Goal: Find specific page/section: Find specific page/section

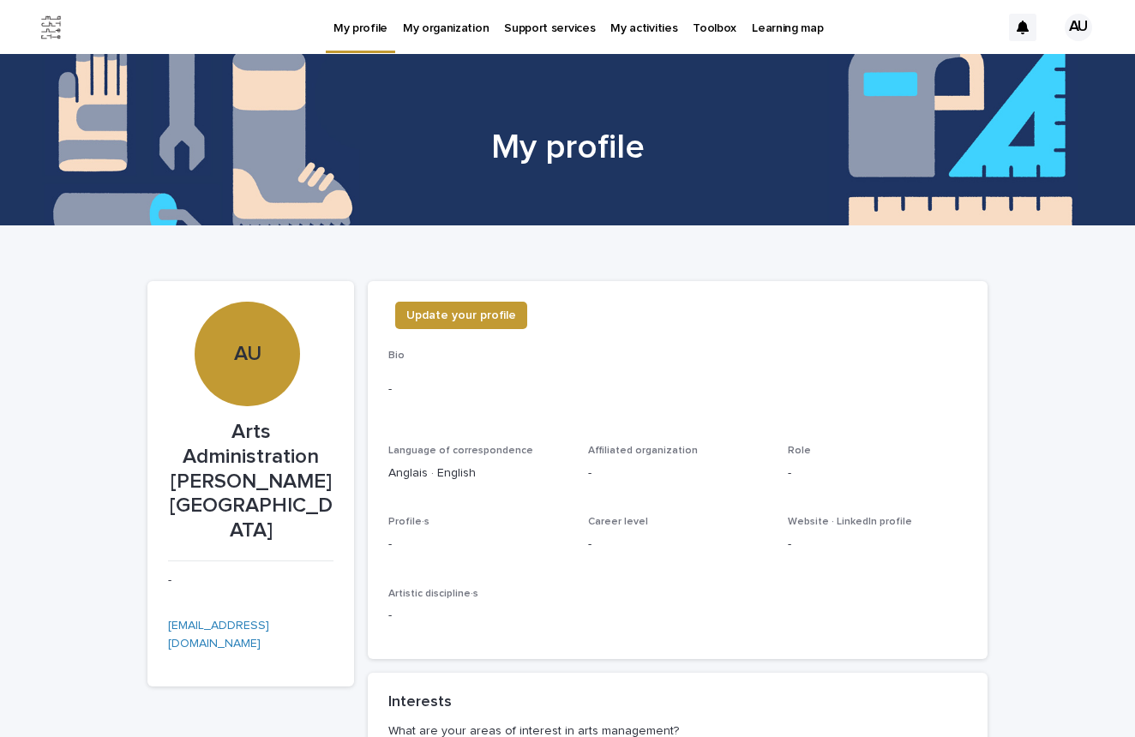
click at [692, 23] on p "Toolbox" at bounding box center [714, 18] width 44 height 36
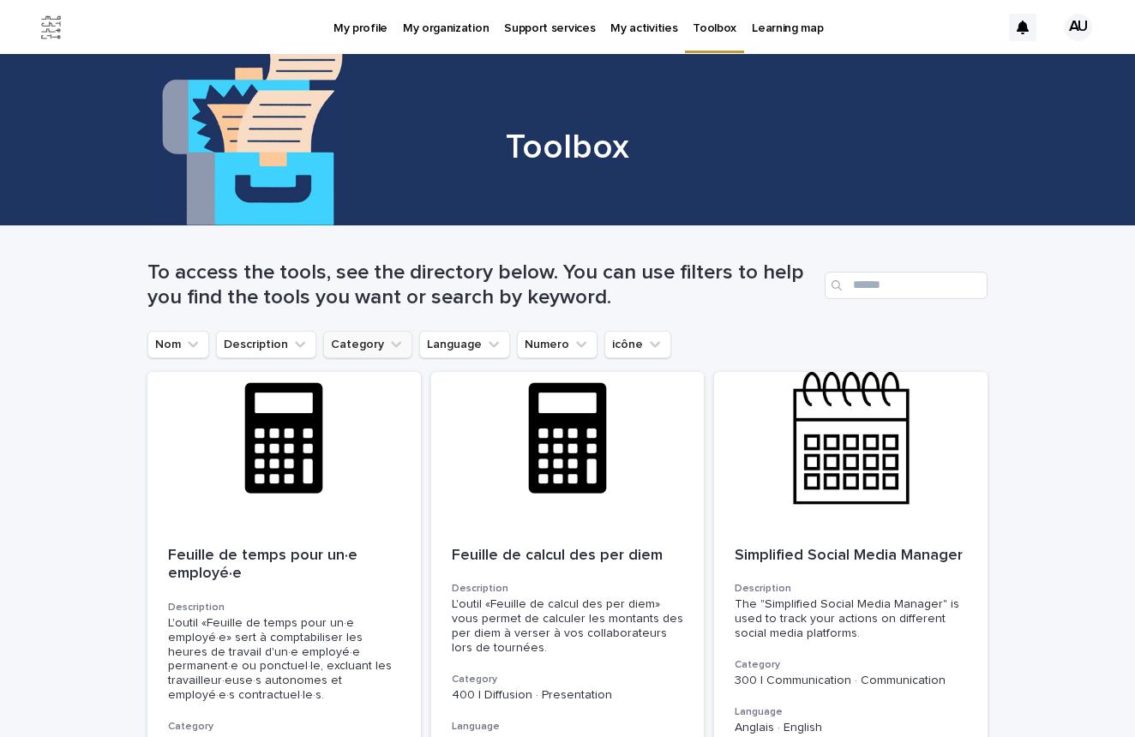
click at [396, 341] on icon "Category" at bounding box center [396, 344] width 10 height 6
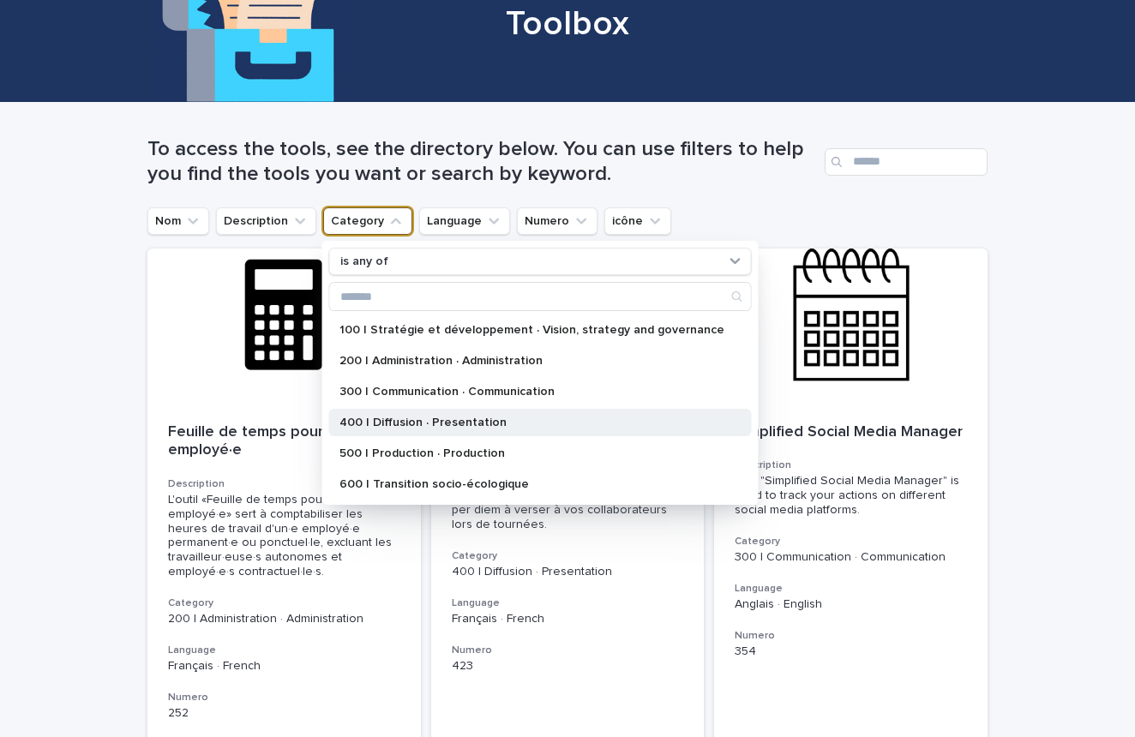
scroll to position [123, 0]
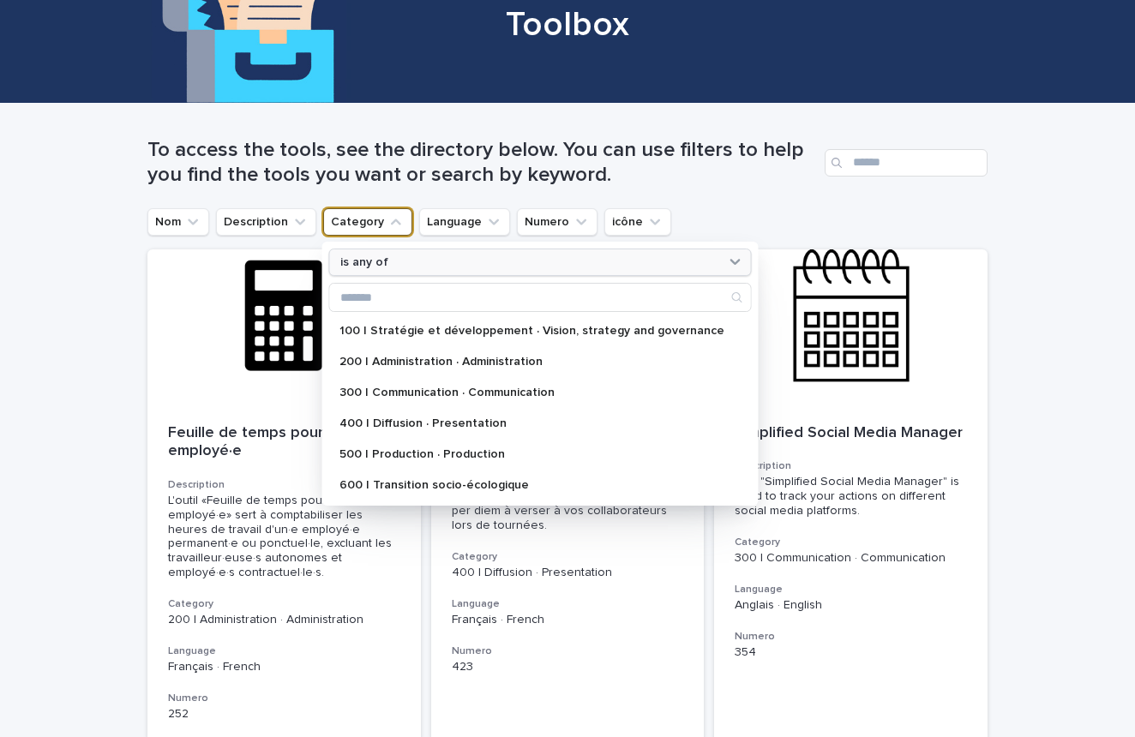
click at [727, 259] on icon at bounding box center [735, 261] width 17 height 17
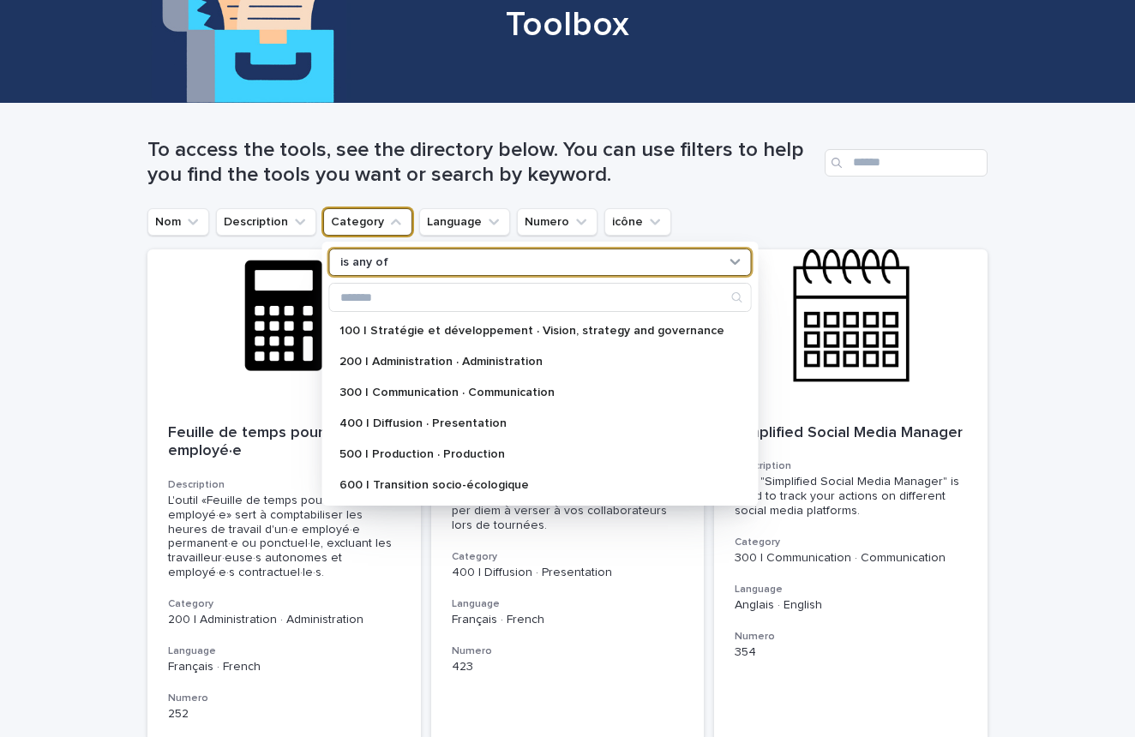
click at [727, 255] on icon at bounding box center [735, 261] width 17 height 17
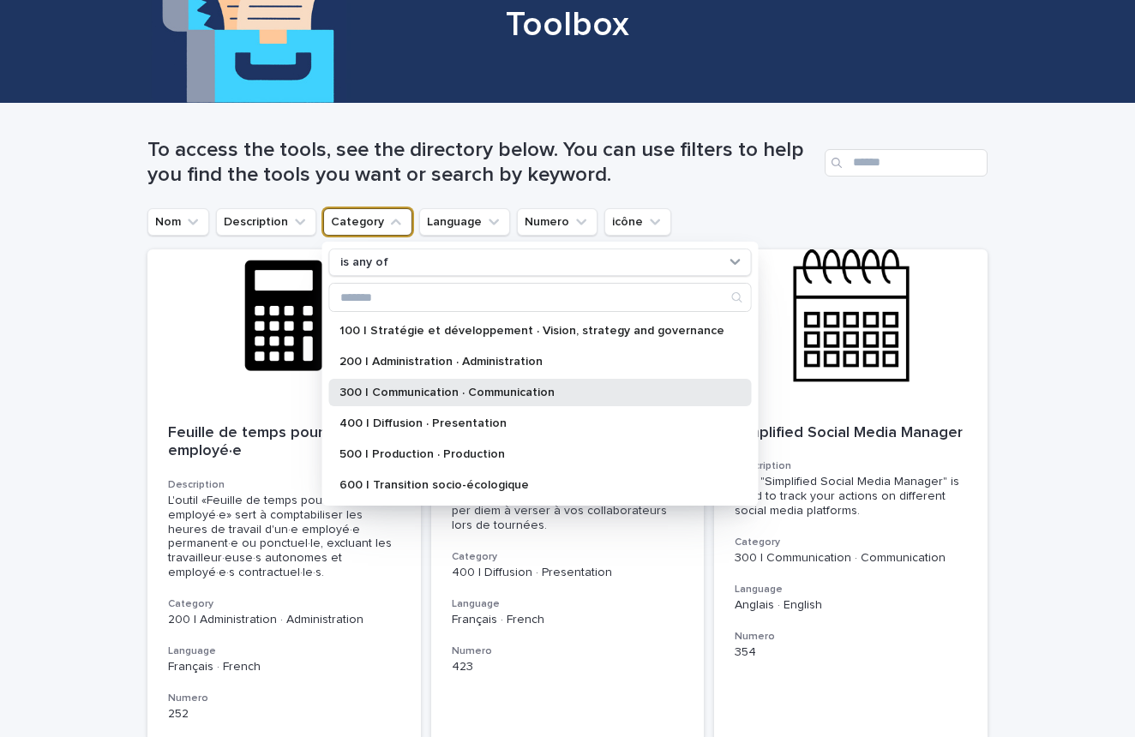
click at [564, 399] on div "300 | Communication · Communication" at bounding box center [540, 392] width 423 height 27
click at [573, 393] on p "300 | Communication · Communication" at bounding box center [531, 393] width 385 height 12
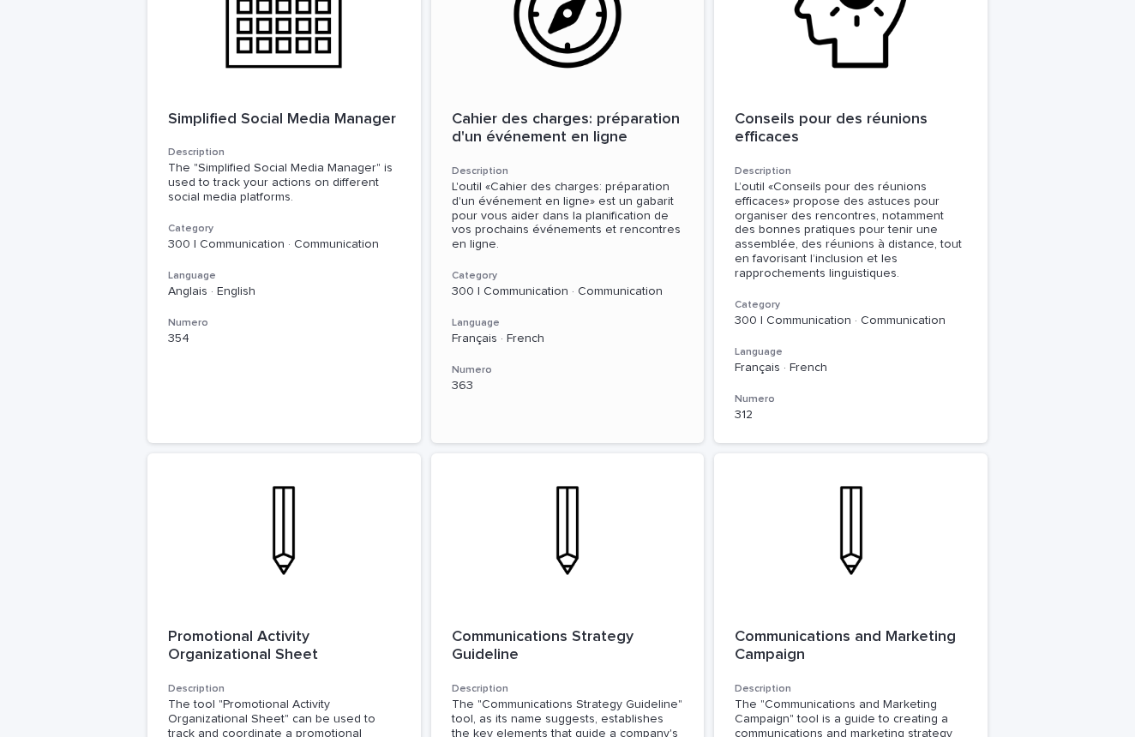
scroll to position [502, 0]
